Goal: Complete application form: Complete application form

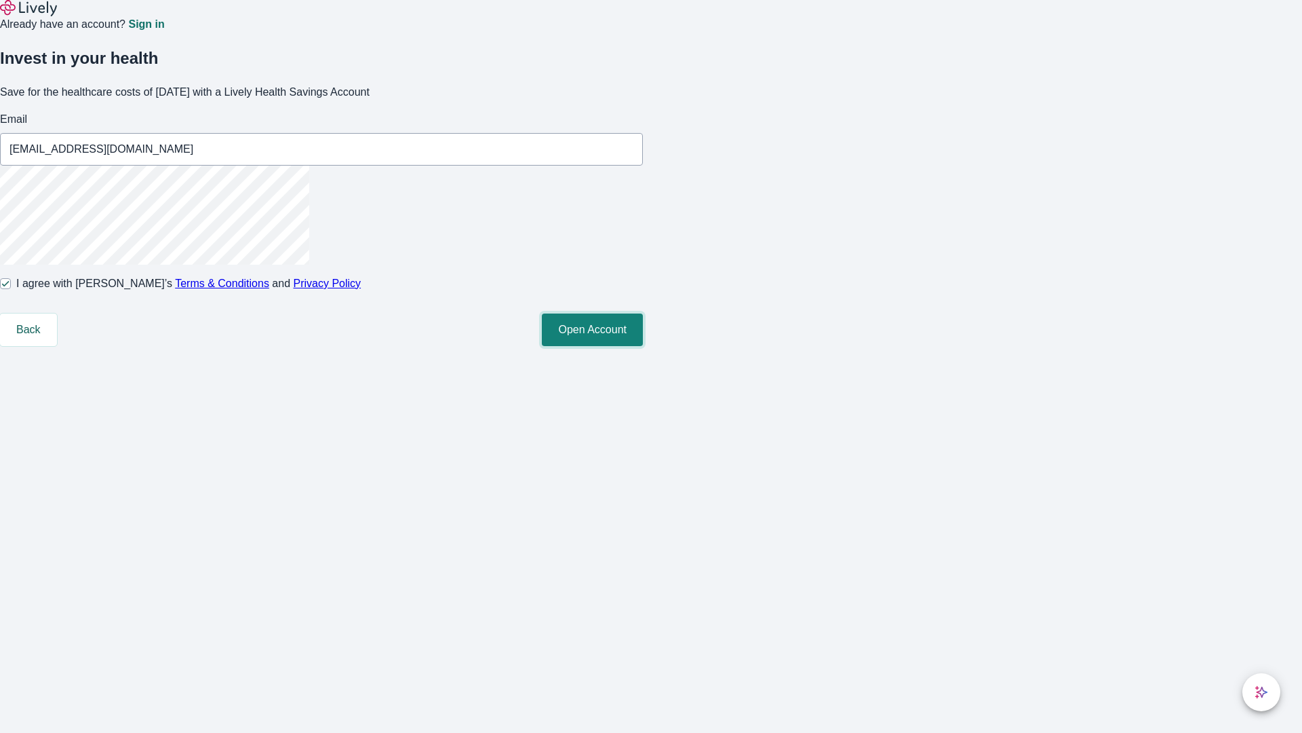
click at [643, 346] on button "Open Account" at bounding box center [592, 329] width 101 height 33
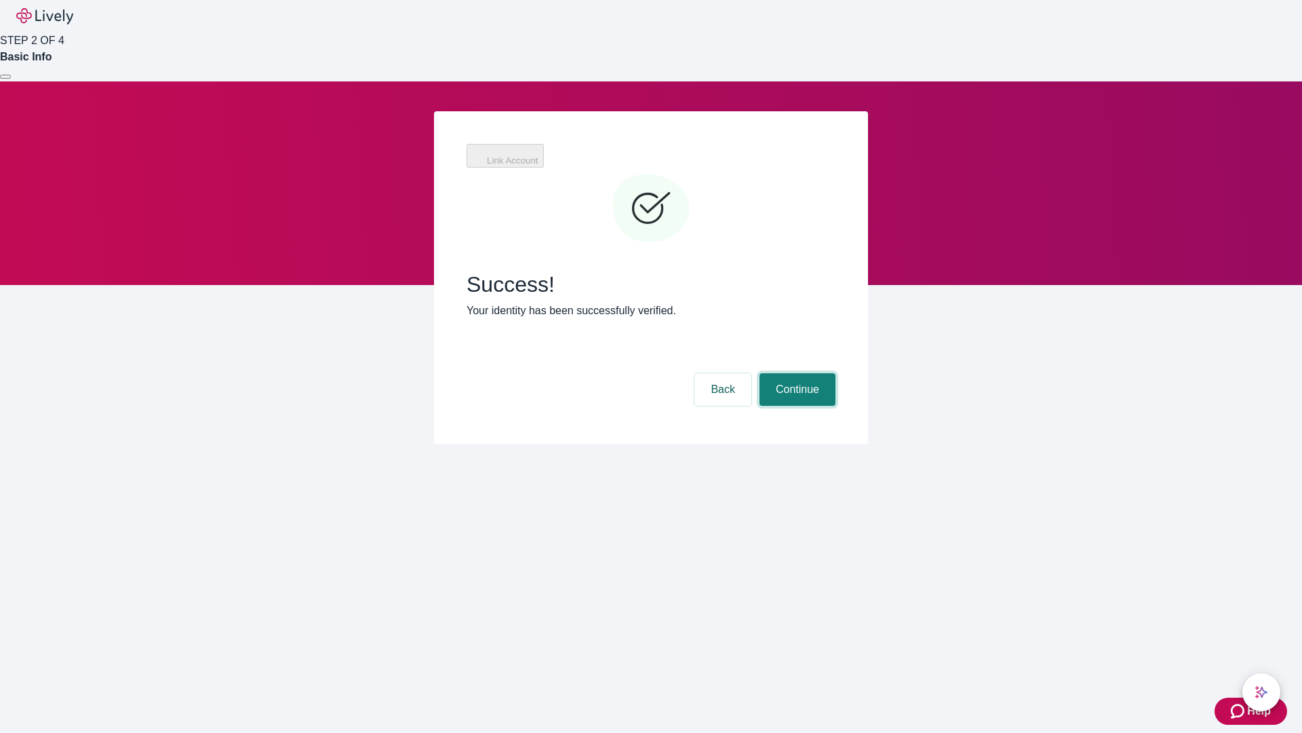
click at [796, 373] on button "Continue" at bounding box center [798, 389] width 76 height 33
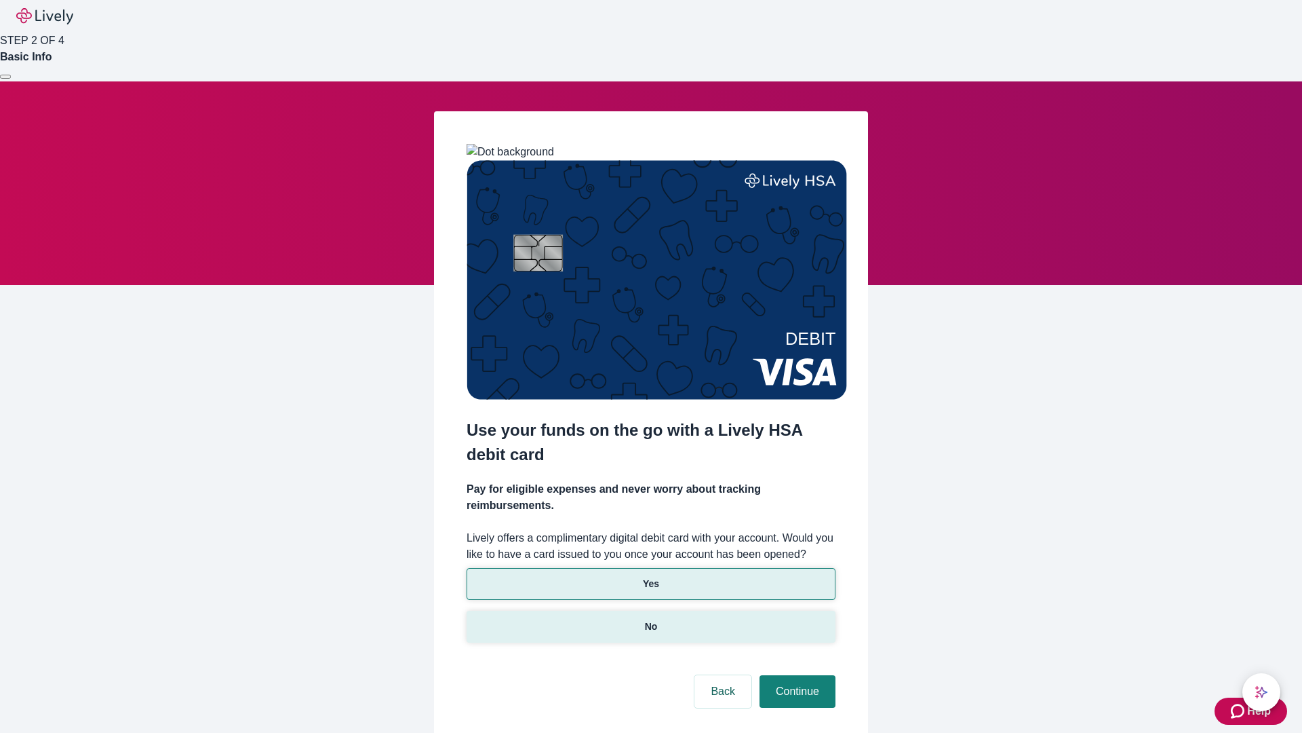
click at [651, 619] on p "No" at bounding box center [651, 626] width 13 height 14
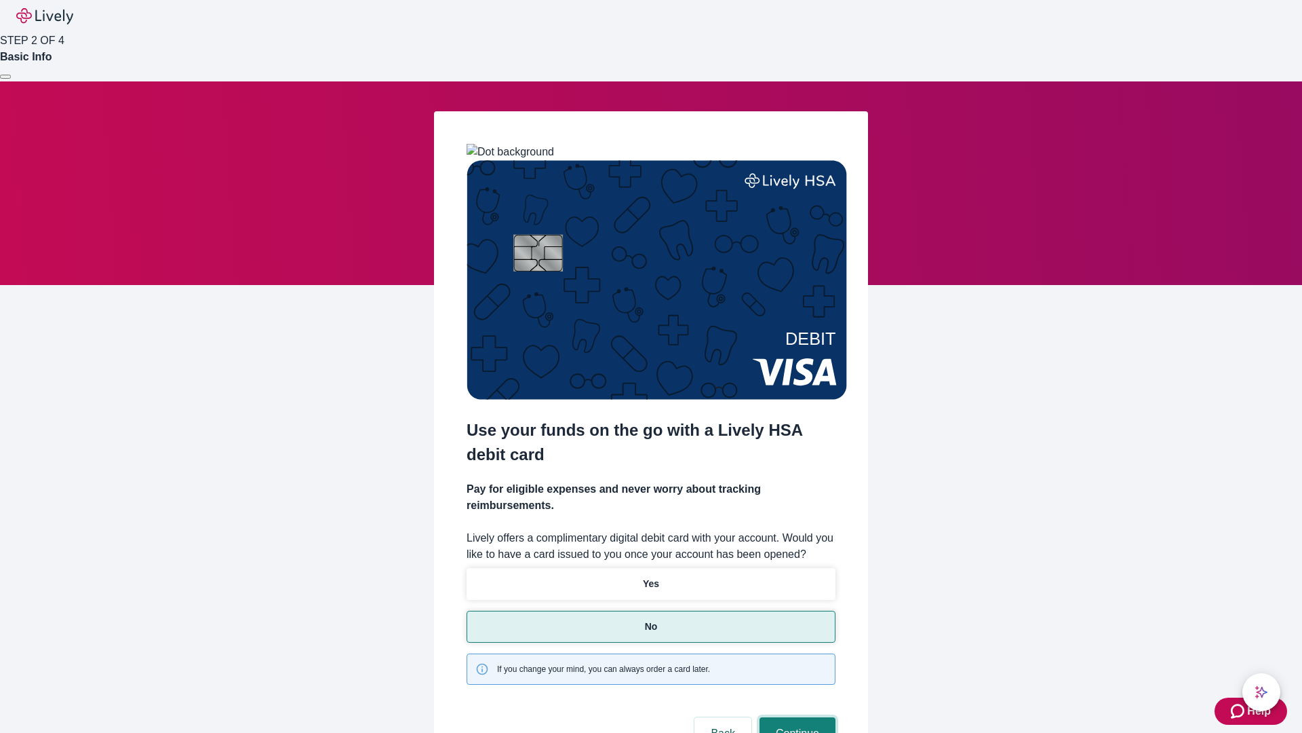
click at [796, 717] on button "Continue" at bounding box center [798, 733] width 76 height 33
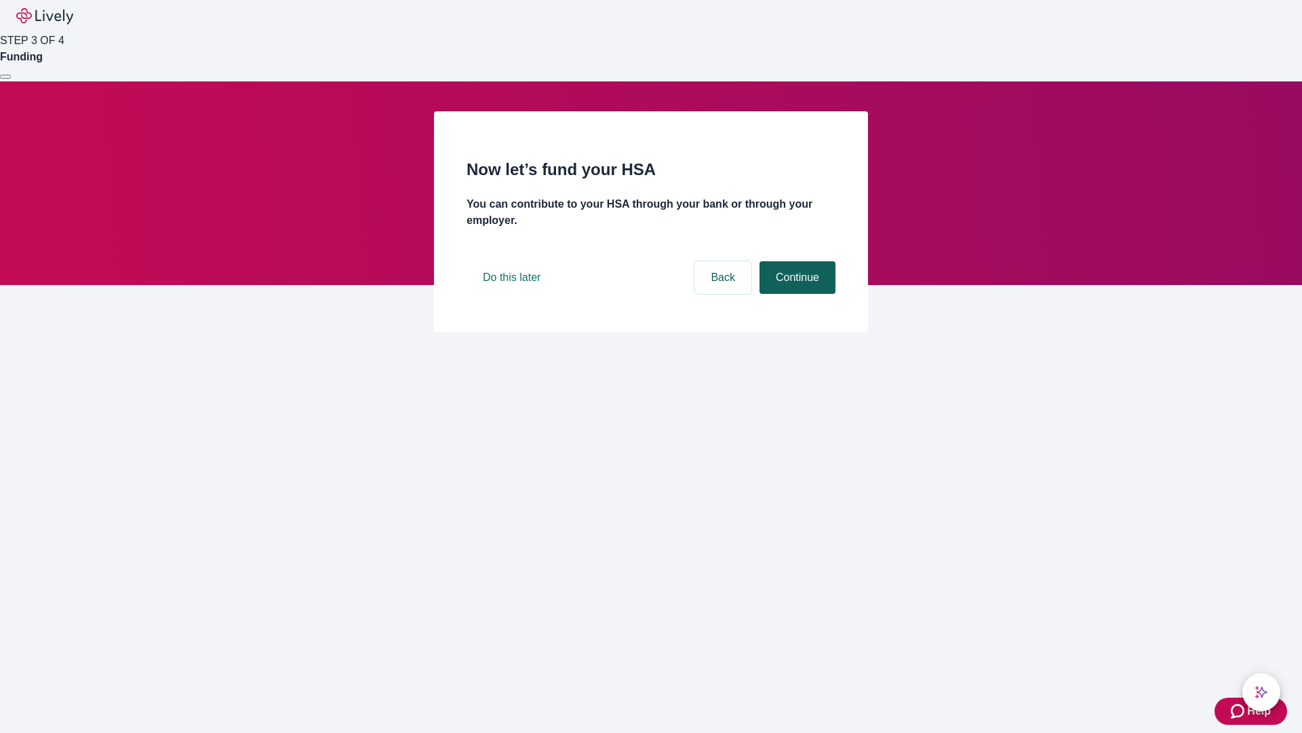
click at [796, 294] on button "Continue" at bounding box center [798, 277] width 76 height 33
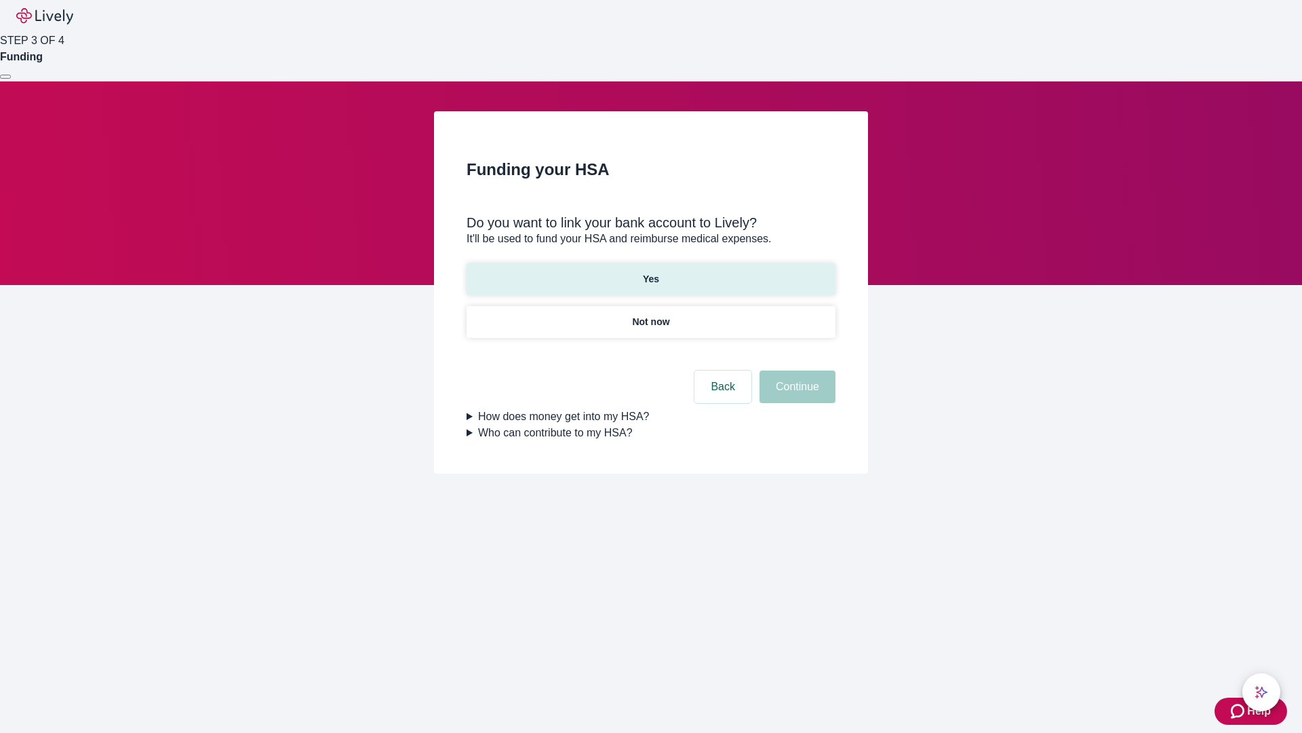
click at [651, 272] on p "Yes" at bounding box center [651, 279] width 16 height 14
click at [796, 370] on button "Continue" at bounding box center [798, 386] width 76 height 33
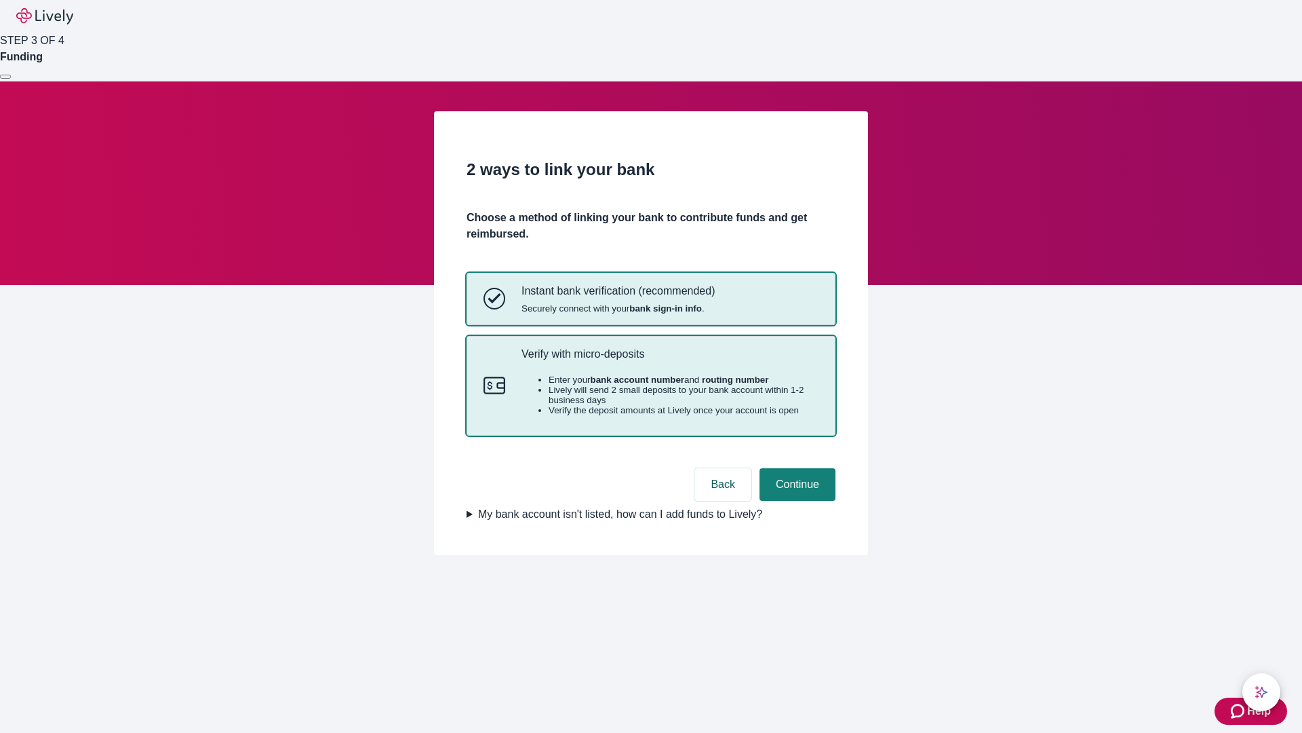
click at [670, 360] on p "Verify with micro-deposits" at bounding box center [670, 353] width 297 height 13
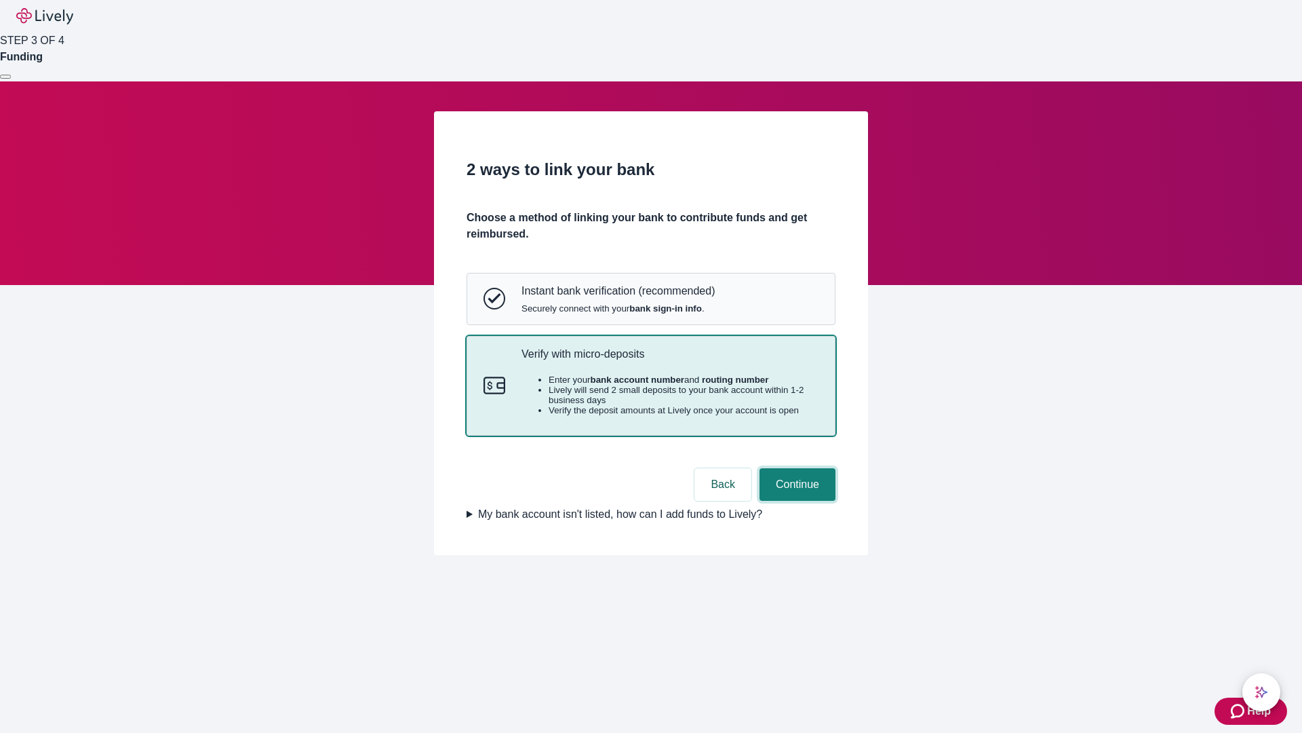
click at [796, 501] on button "Continue" at bounding box center [798, 484] width 76 height 33
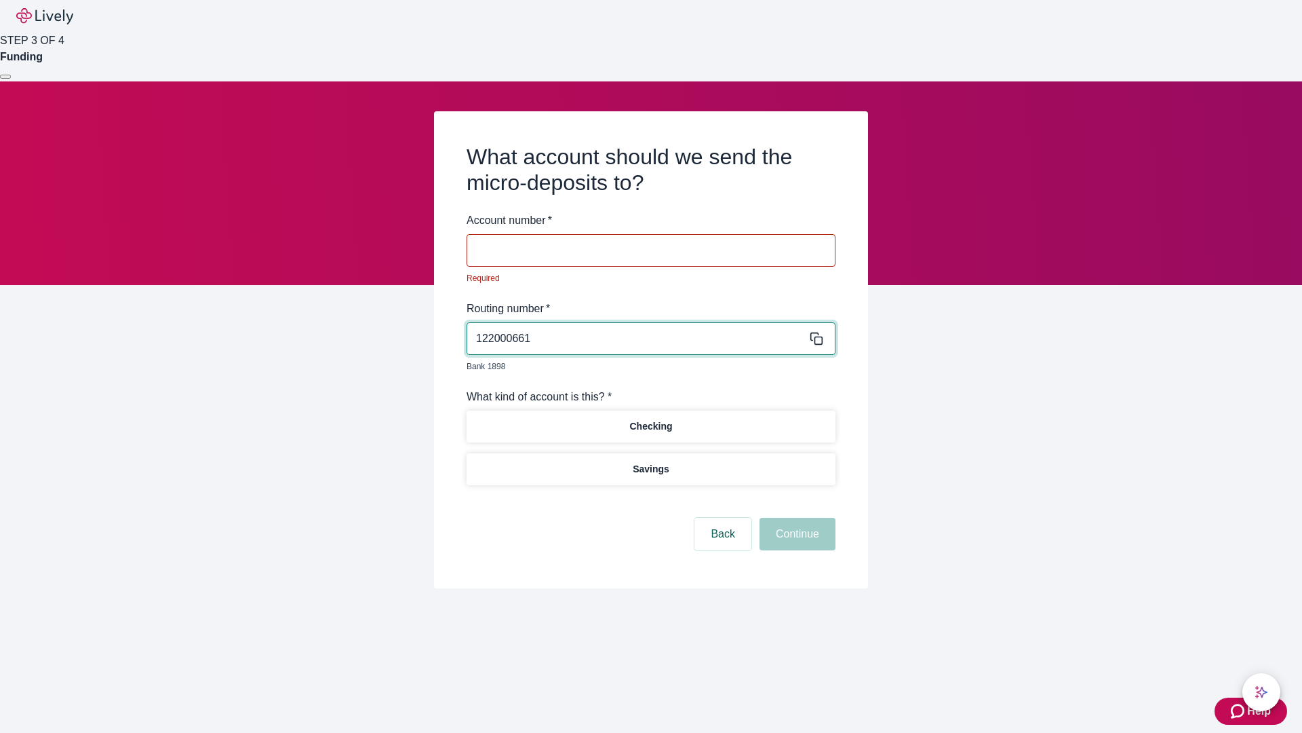
type input "122000661"
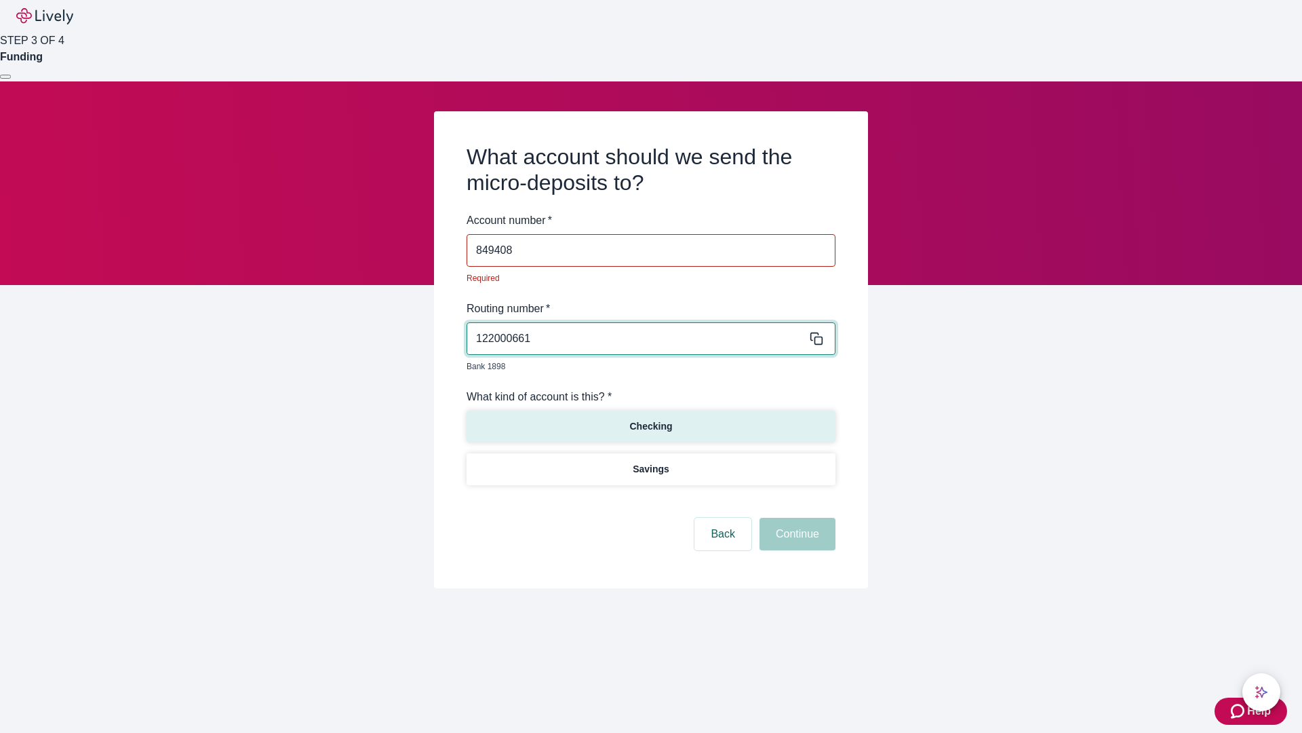
type input "849408"
click at [651, 419] on p "Checking" at bounding box center [650, 426] width 43 height 14
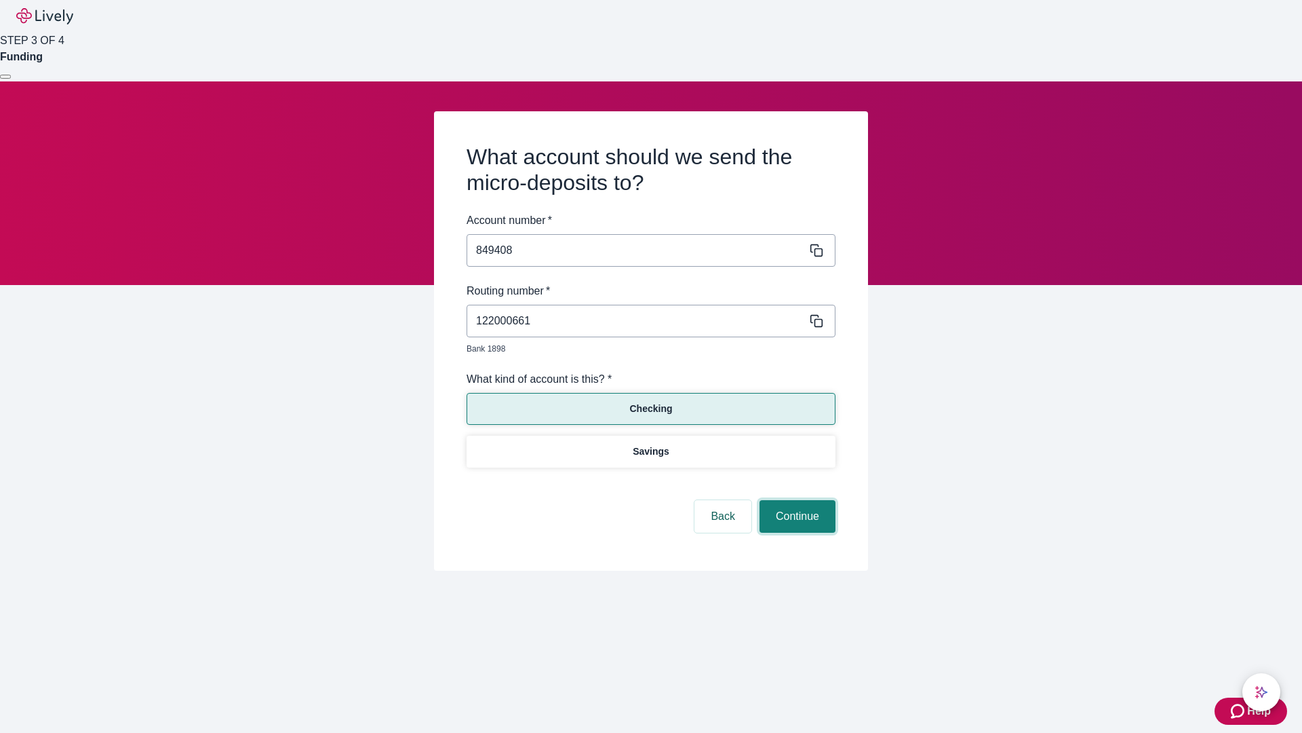
click at [796, 501] on button "Continue" at bounding box center [798, 516] width 76 height 33
